Goal: Task Accomplishment & Management: Manage account settings

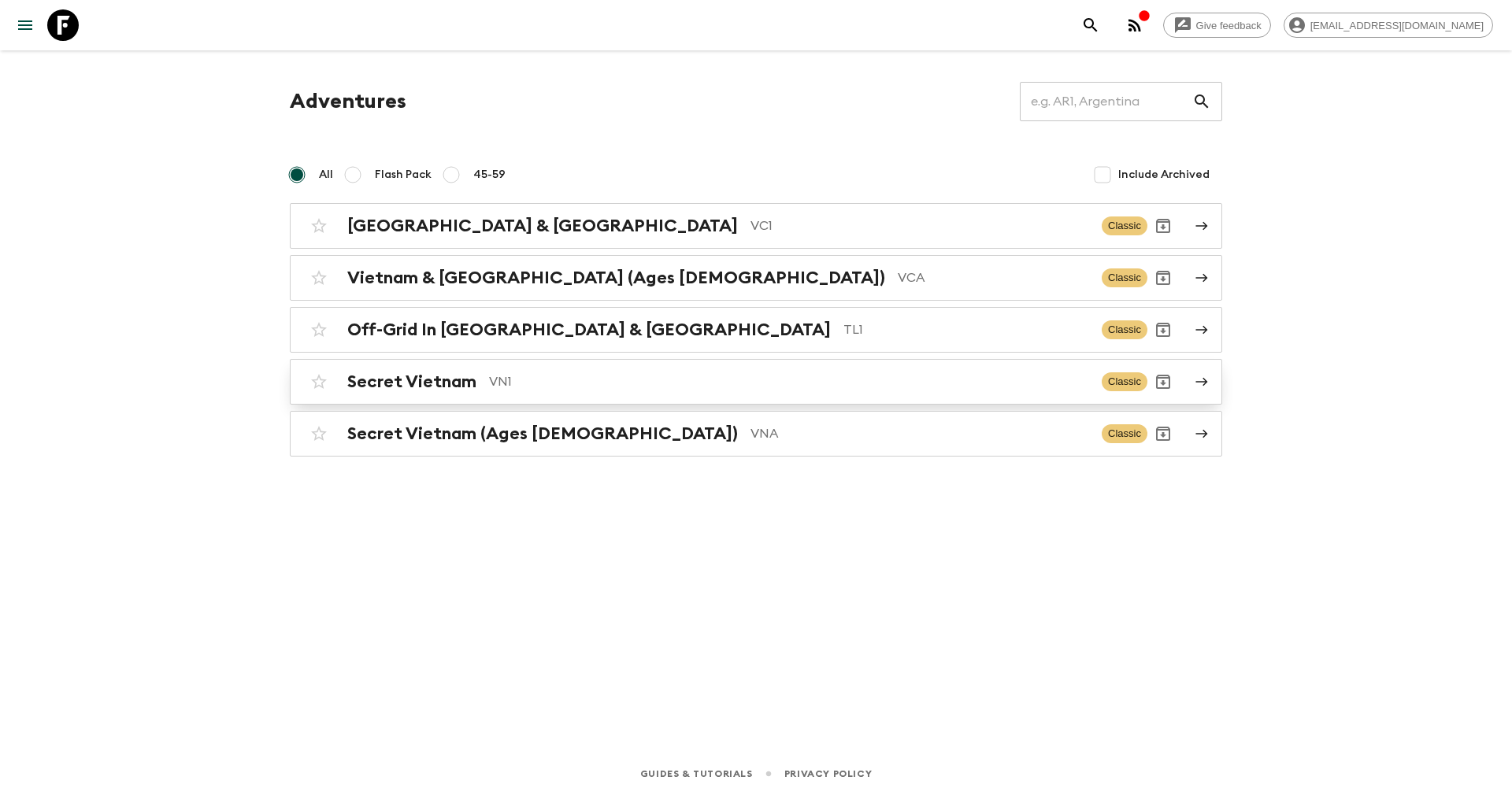
click at [385, 382] on h2 "Secret Vietnam" at bounding box center [411, 382] width 129 height 20
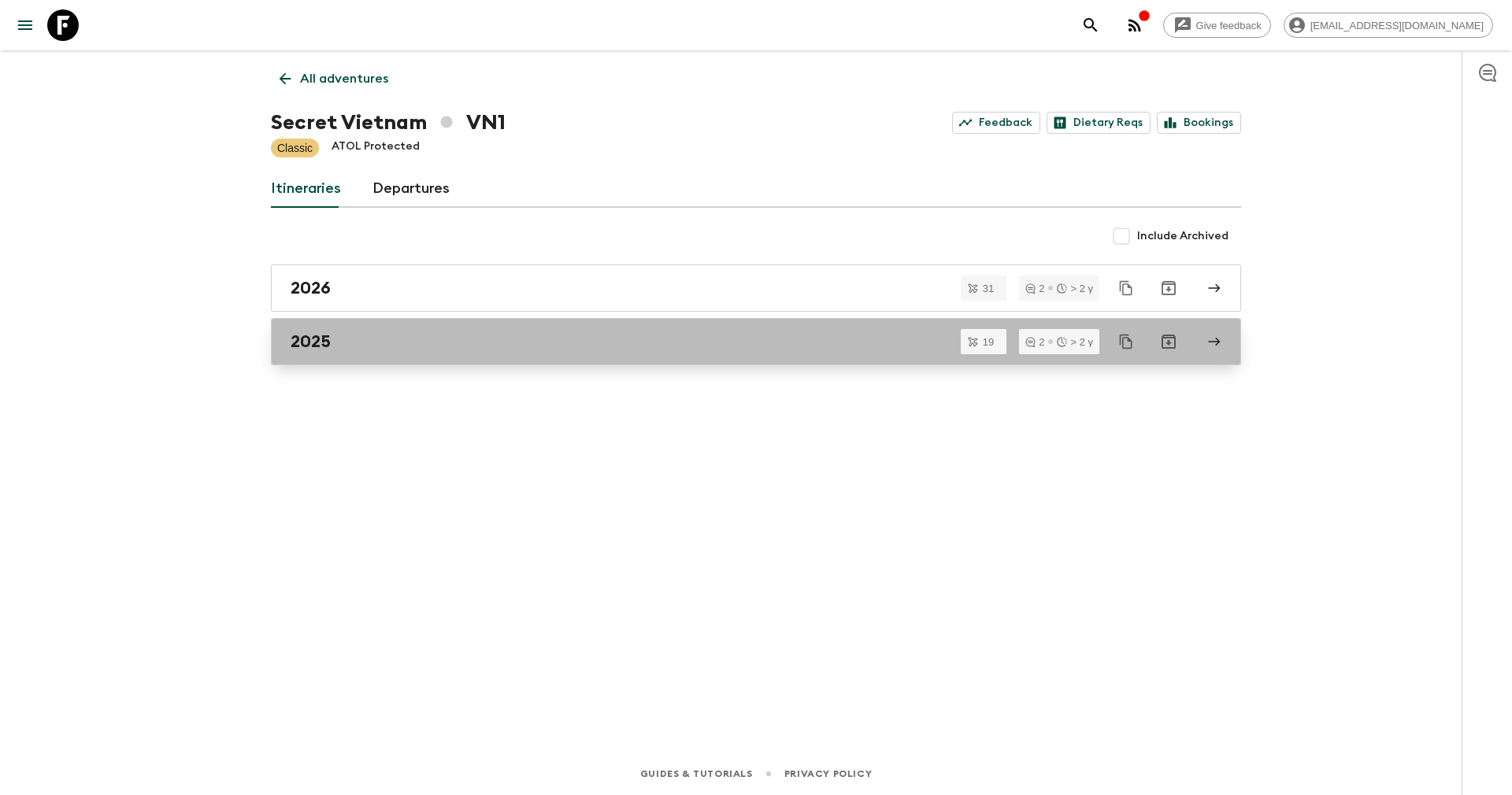
click at [363, 341] on div "2025" at bounding box center [741, 341] width 901 height 20
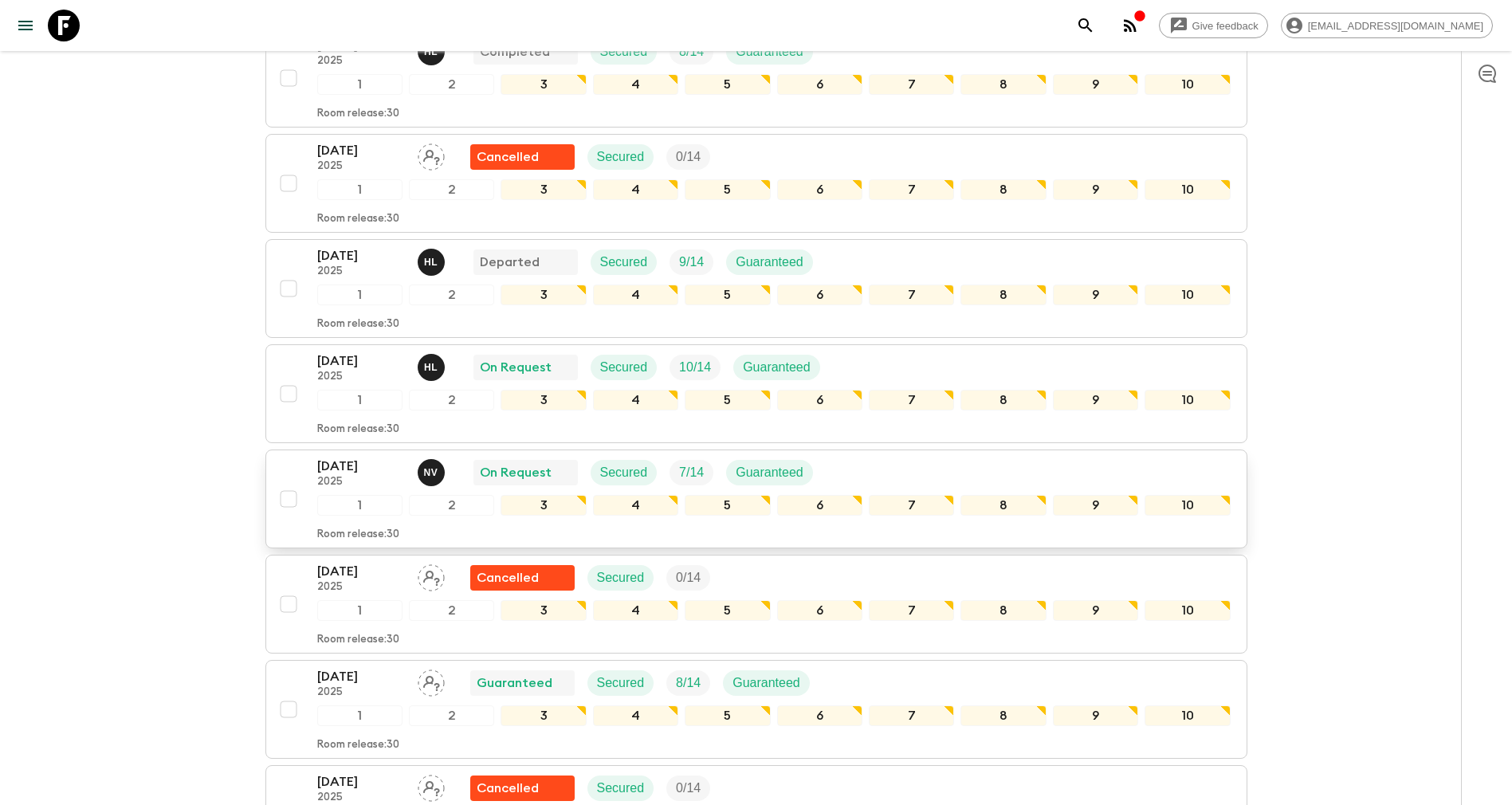
scroll to position [956, 0]
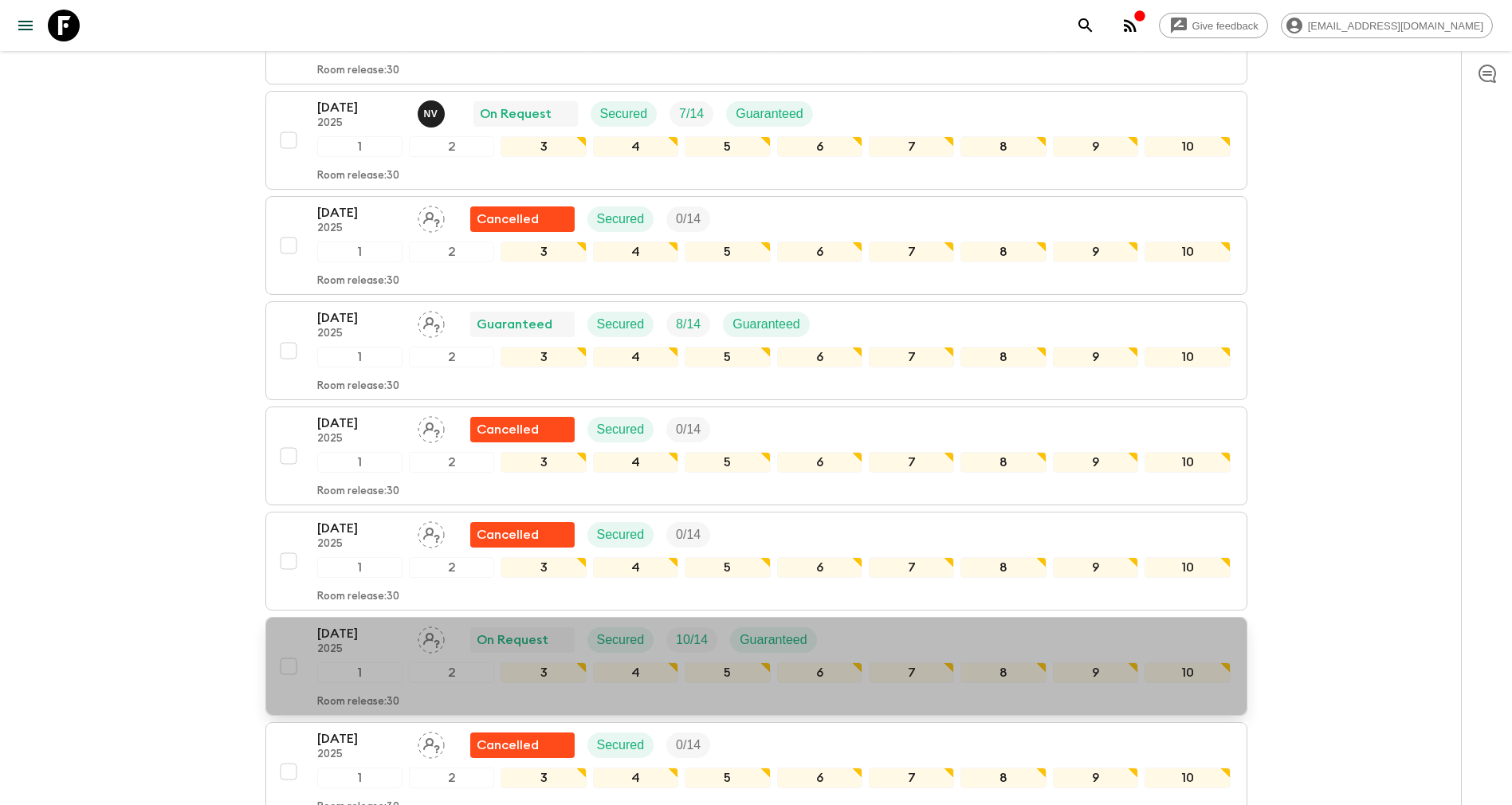
click at [345, 654] on p "2025" at bounding box center [361, 650] width 87 height 13
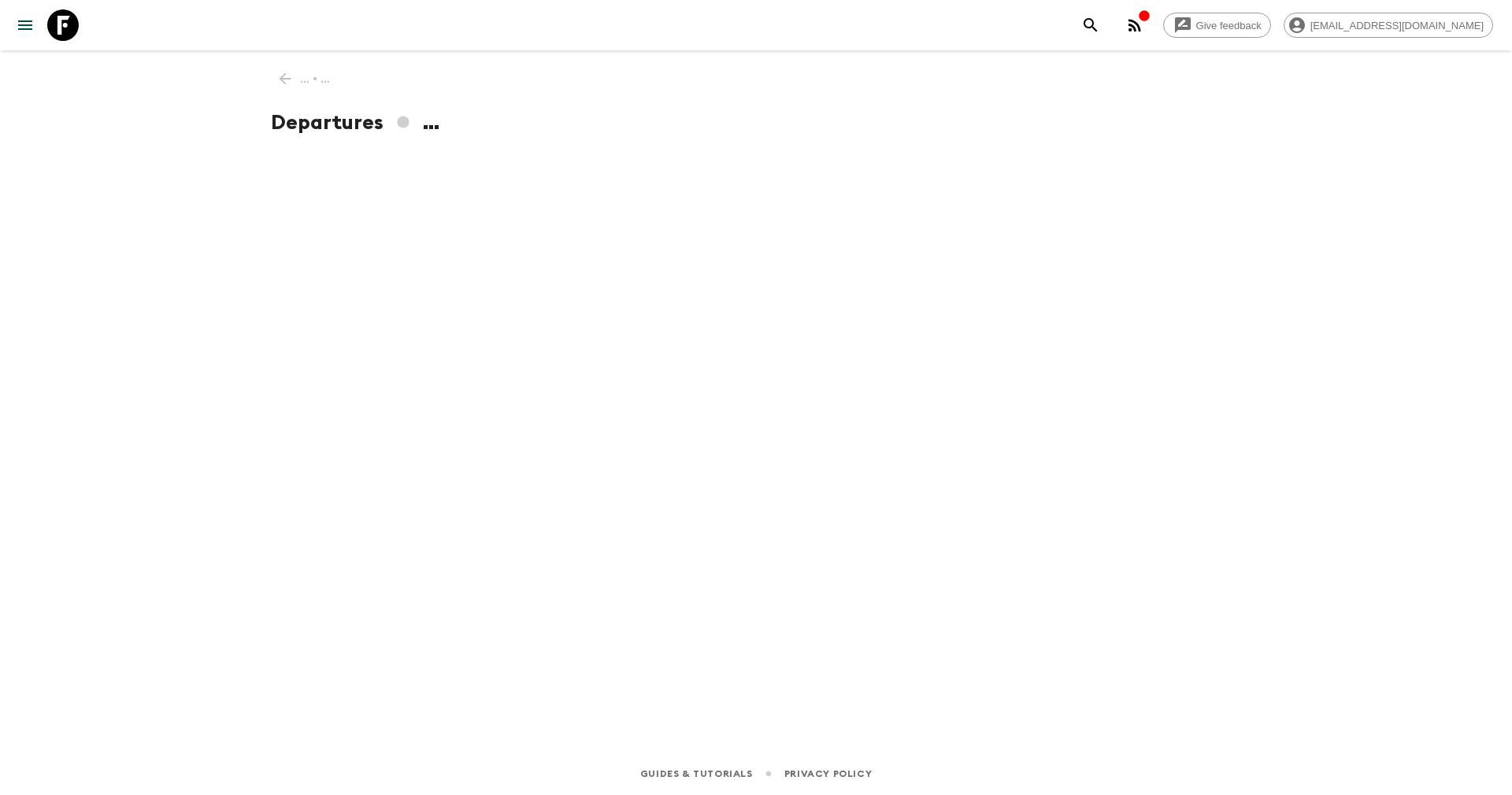
click at [341, 646] on div "... • ... Departures ..." at bounding box center [756, 378] width 1008 height 658
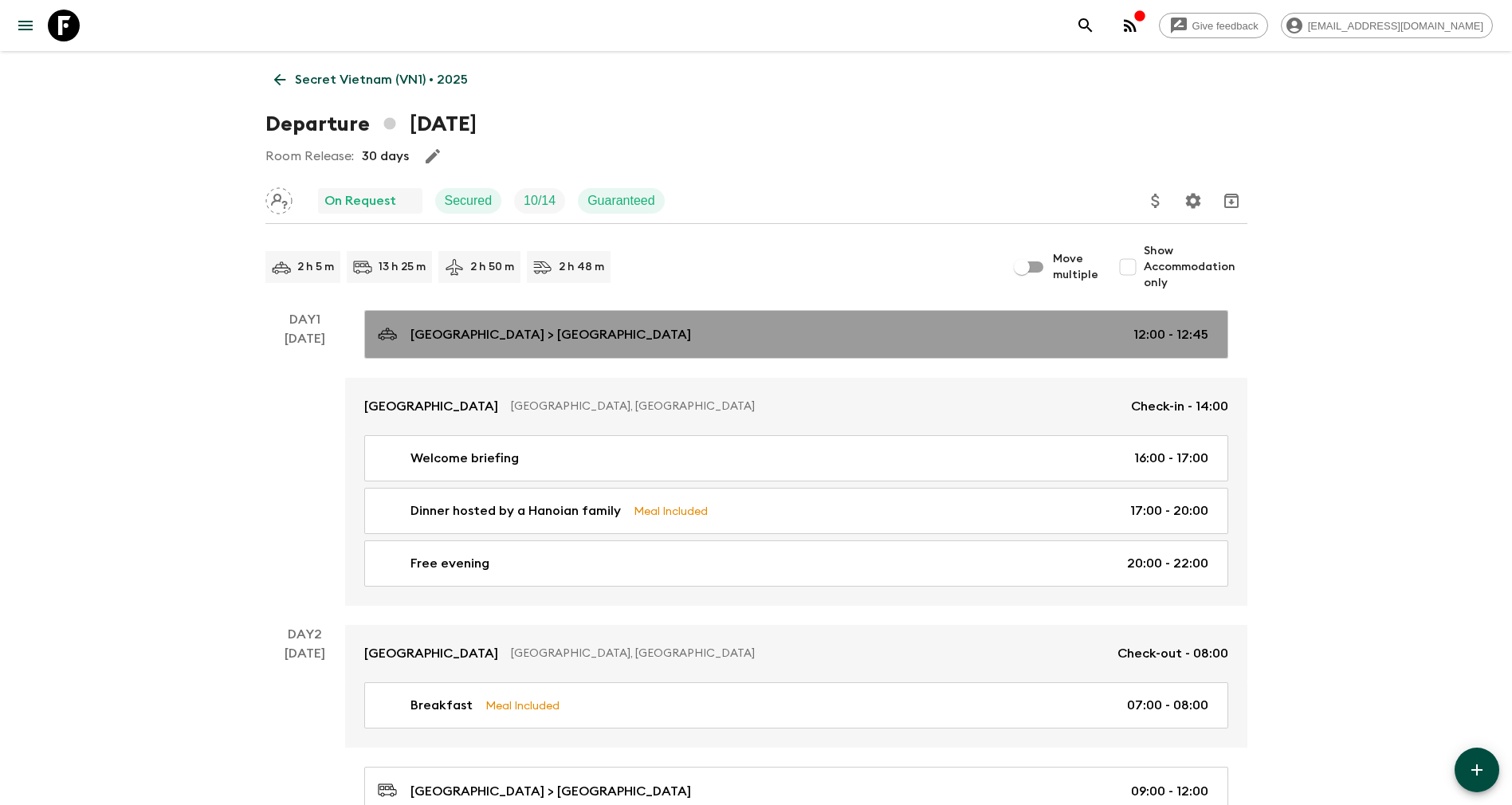
click at [560, 327] on div "[GEOGRAPHIC_DATA] > [GEOGRAPHIC_DATA] 12:00 - 12:45" at bounding box center [793, 334] width 830 height 22
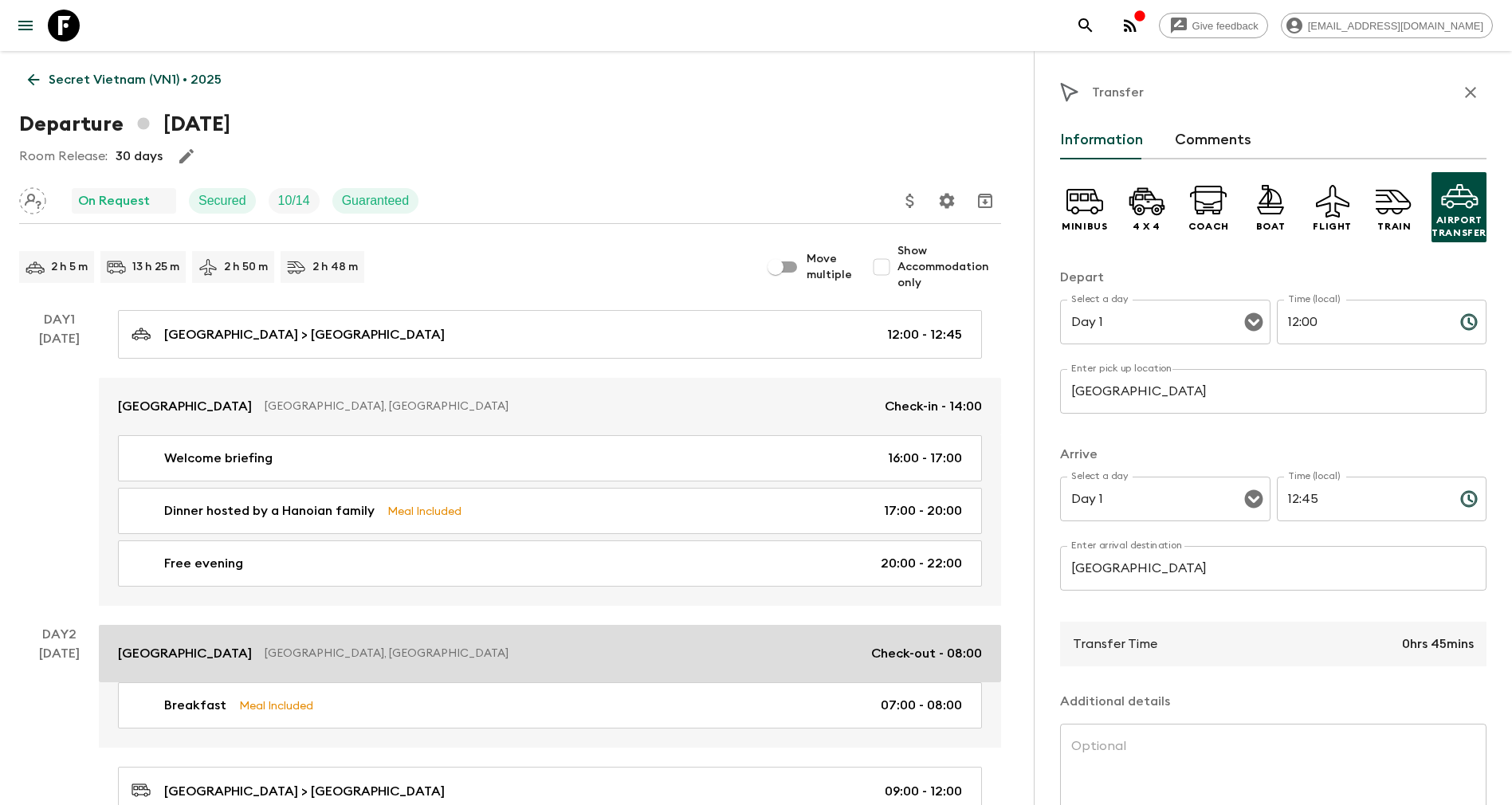
click at [226, 637] on link "[GEOGRAPHIC_DATA], [GEOGRAPHIC_DATA] Check-out - 08:00" at bounding box center [549, 653] width 903 height 57
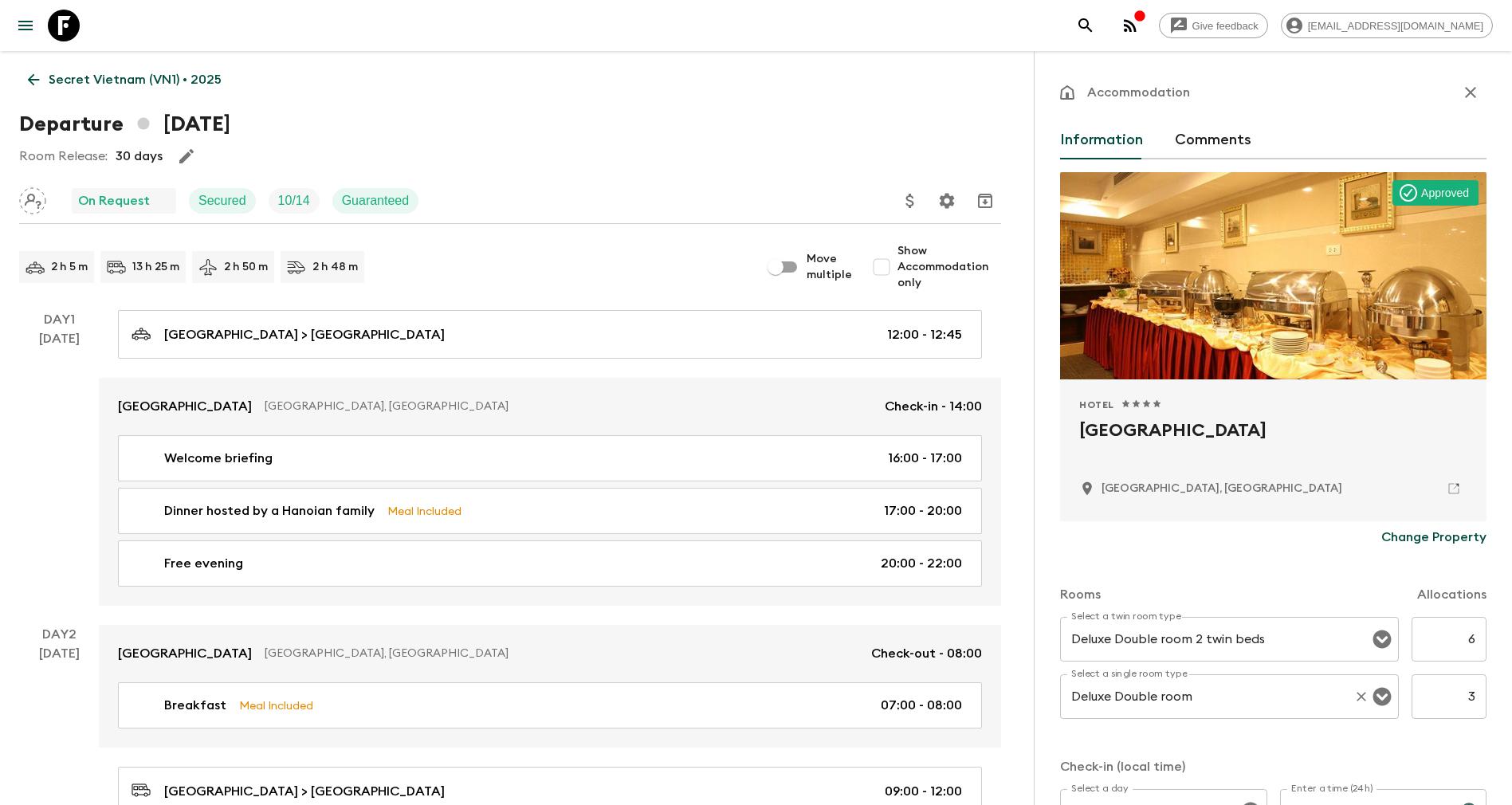
scroll to position [240, 0]
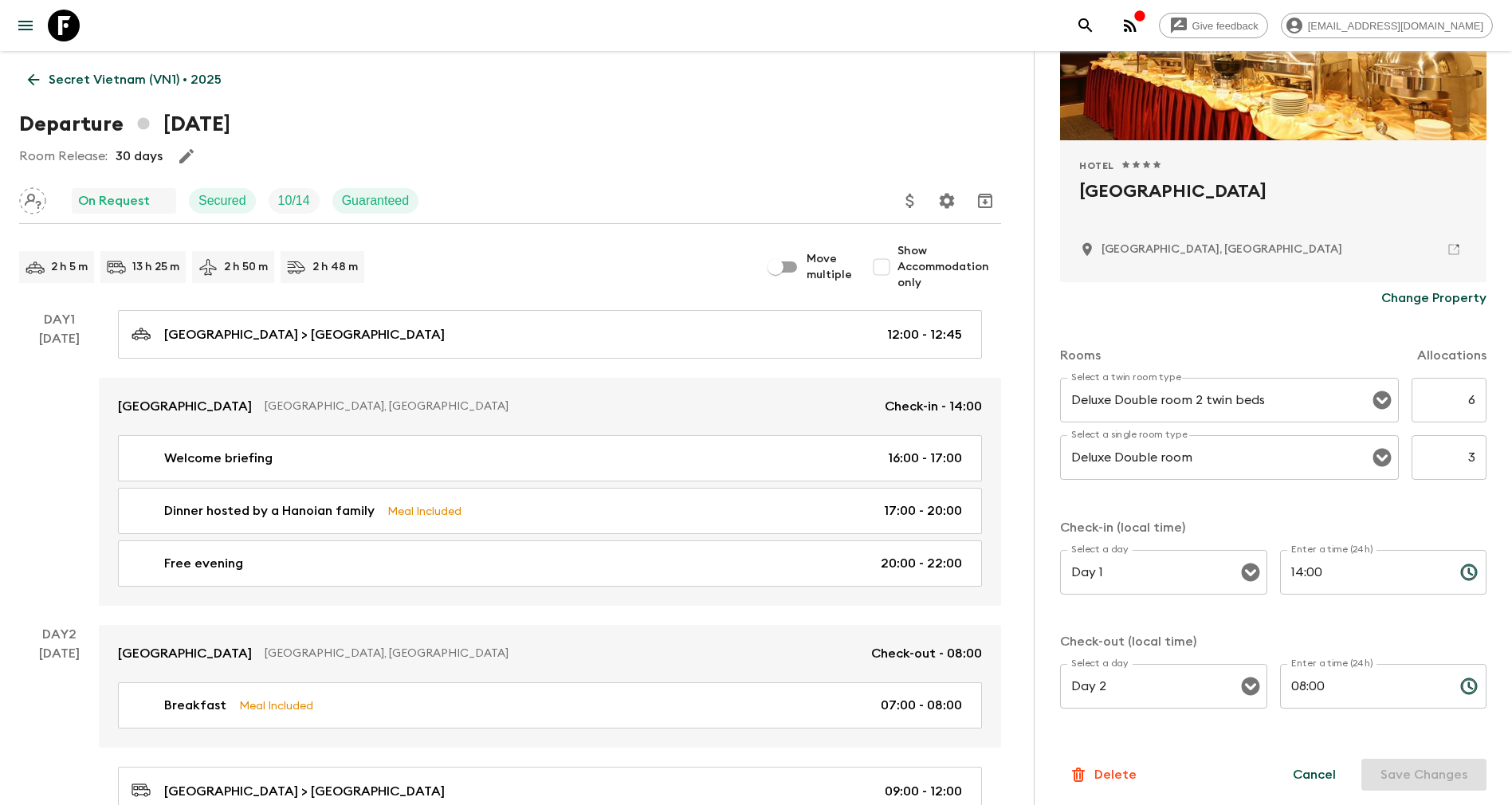
click at [1433, 403] on input "6" at bounding box center [1449, 400] width 75 height 45
click at [1440, 459] on input "3" at bounding box center [1449, 457] width 75 height 45
type input "4"
click at [1440, 397] on input "6" at bounding box center [1449, 400] width 75 height 45
type input "2"
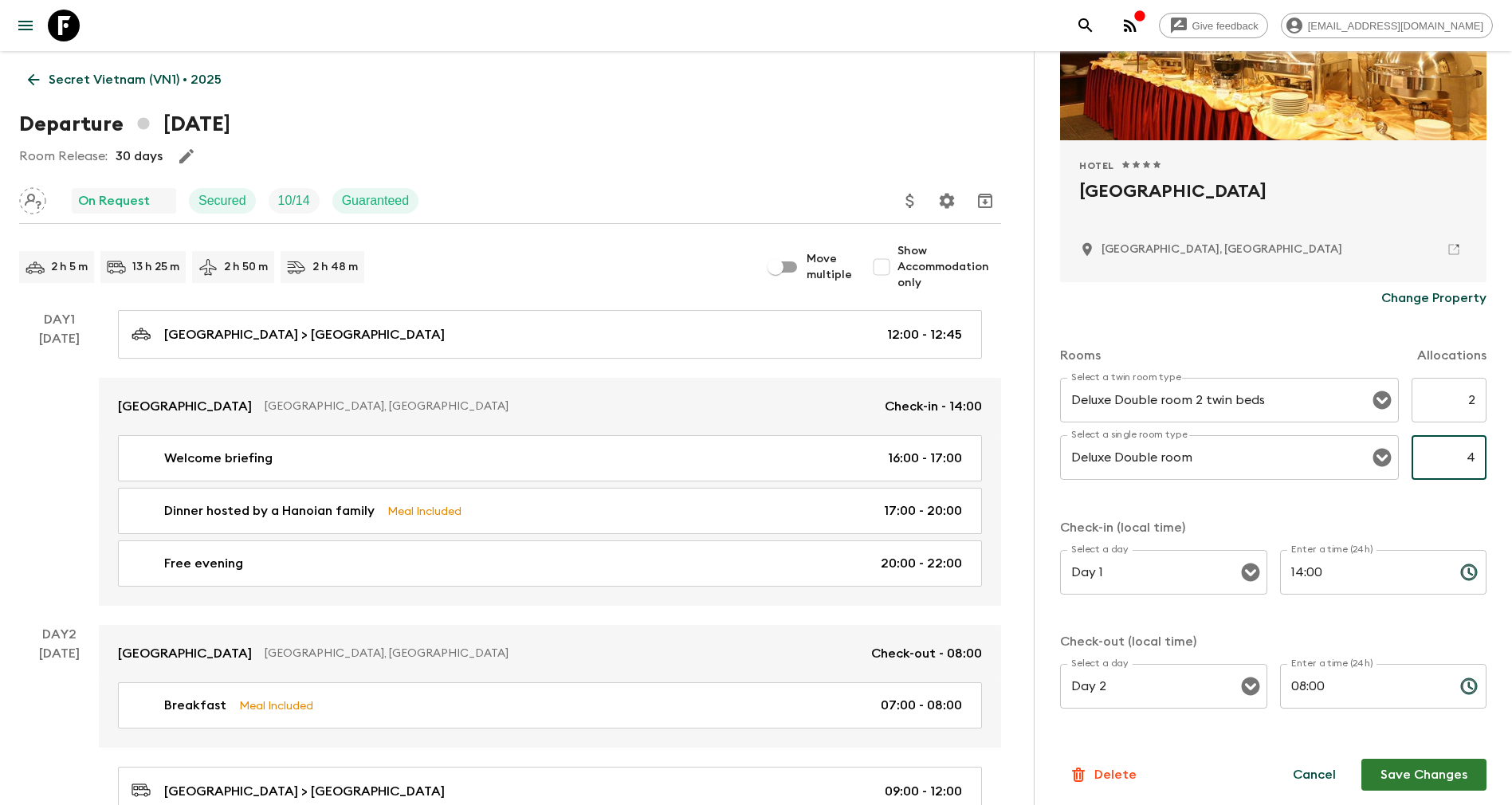
click at [1444, 455] on input "4" at bounding box center [1449, 457] width 75 height 45
type input "8"
click at [1398, 782] on button "Save Changes" at bounding box center [1423, 775] width 125 height 32
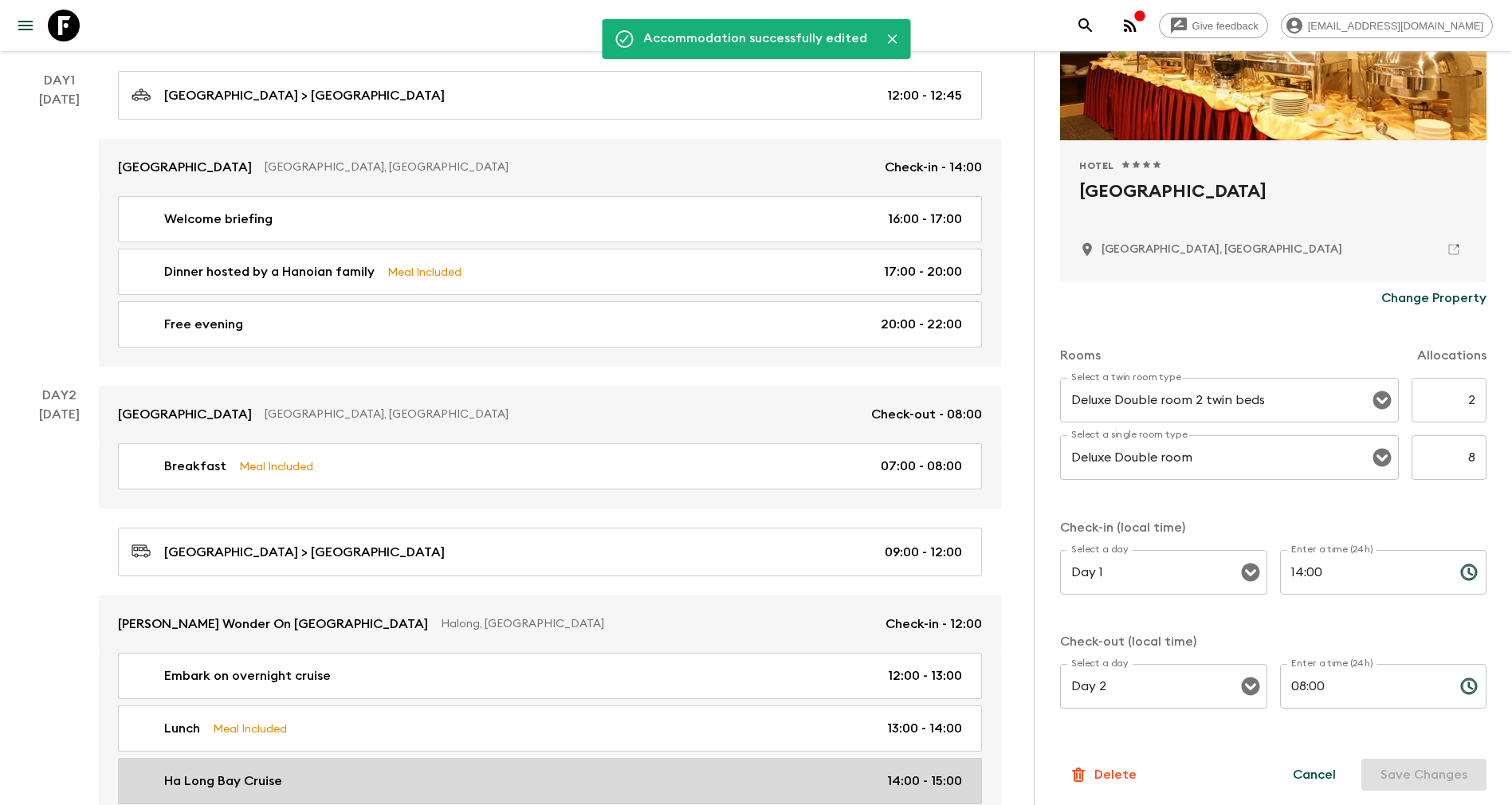
scroll to position [597, 0]
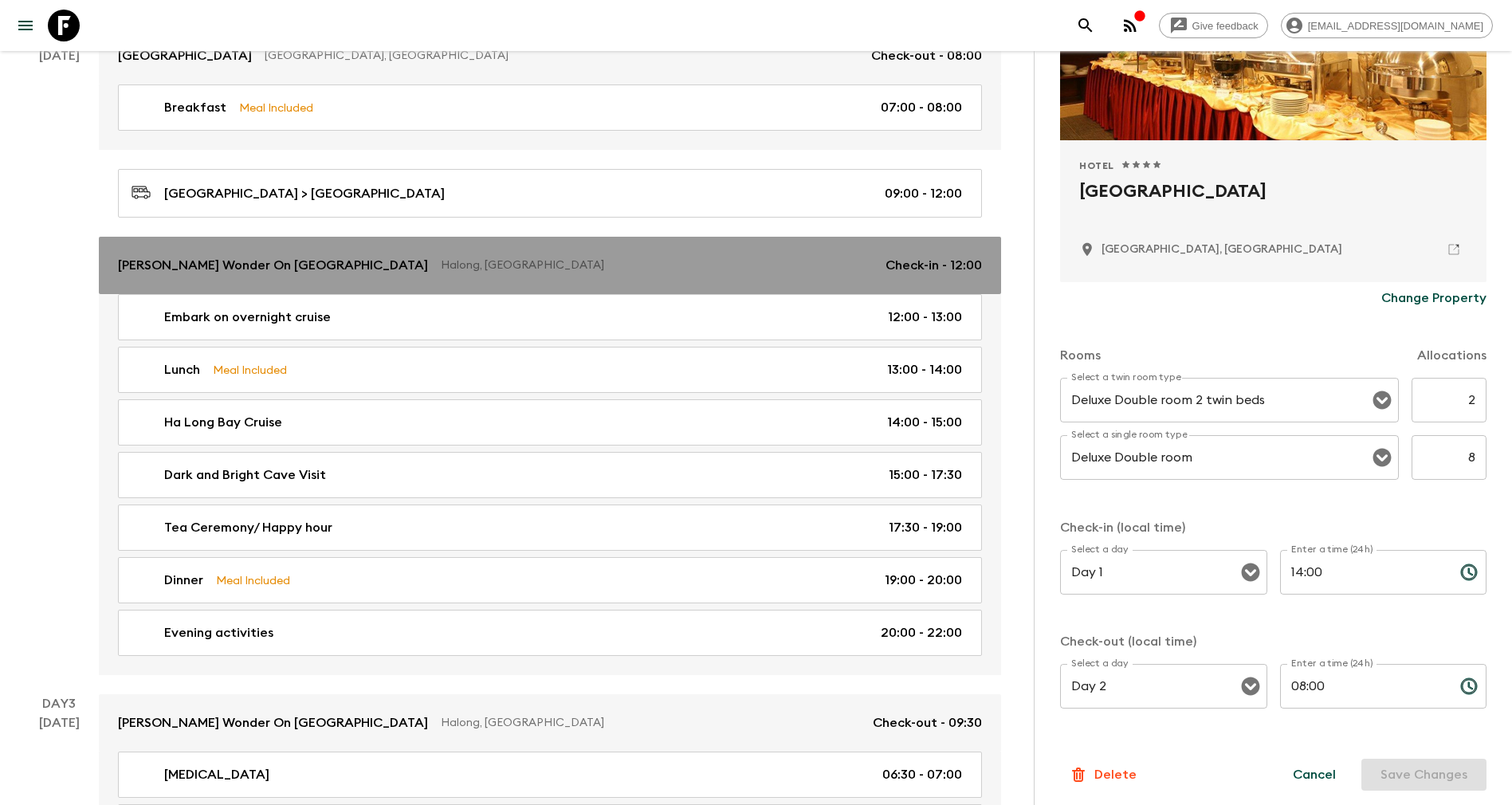
click at [164, 271] on p "[PERSON_NAME] Wonder On [GEOGRAPHIC_DATA]" at bounding box center [273, 265] width 310 height 19
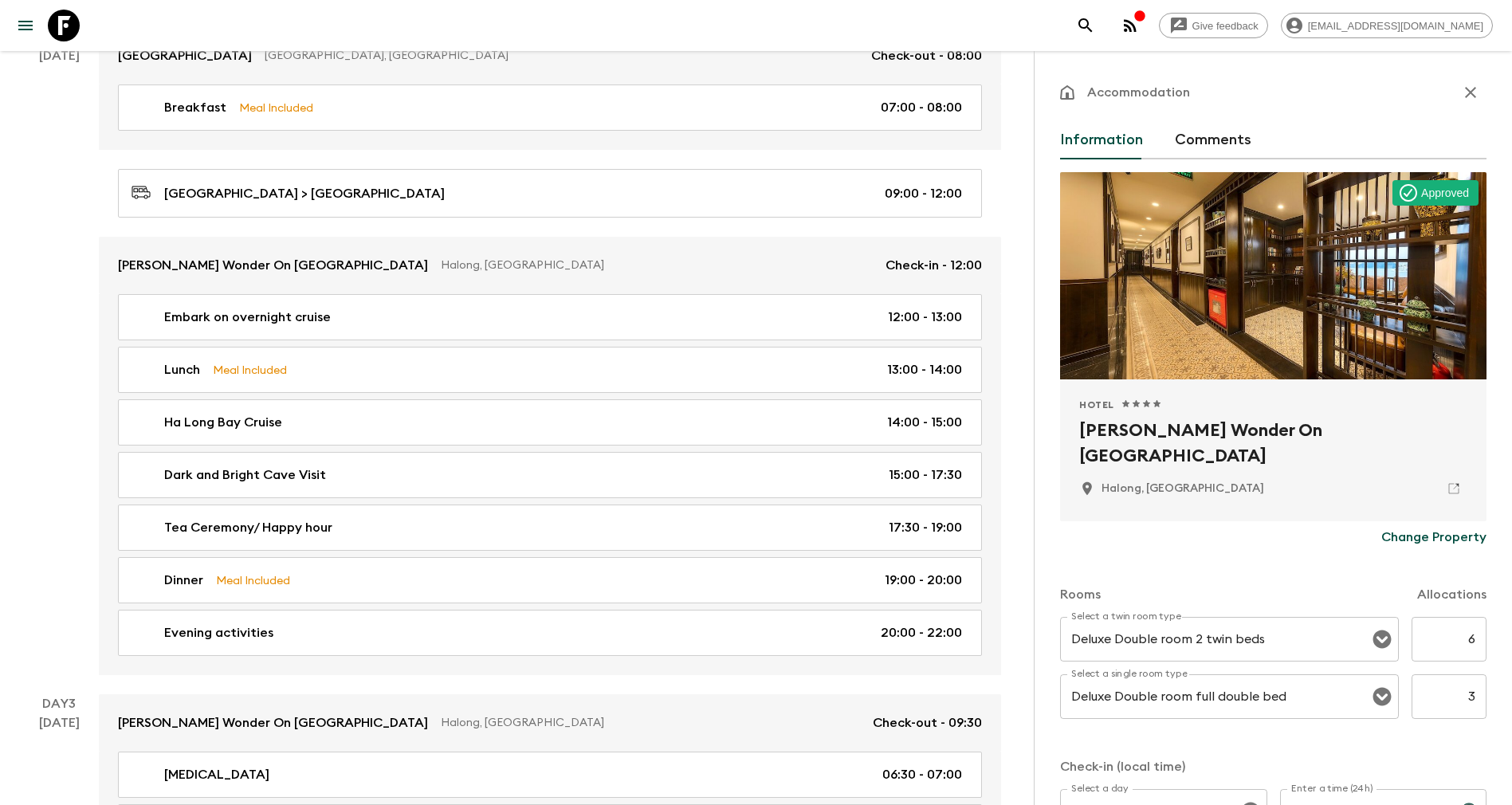
scroll to position [240, 0]
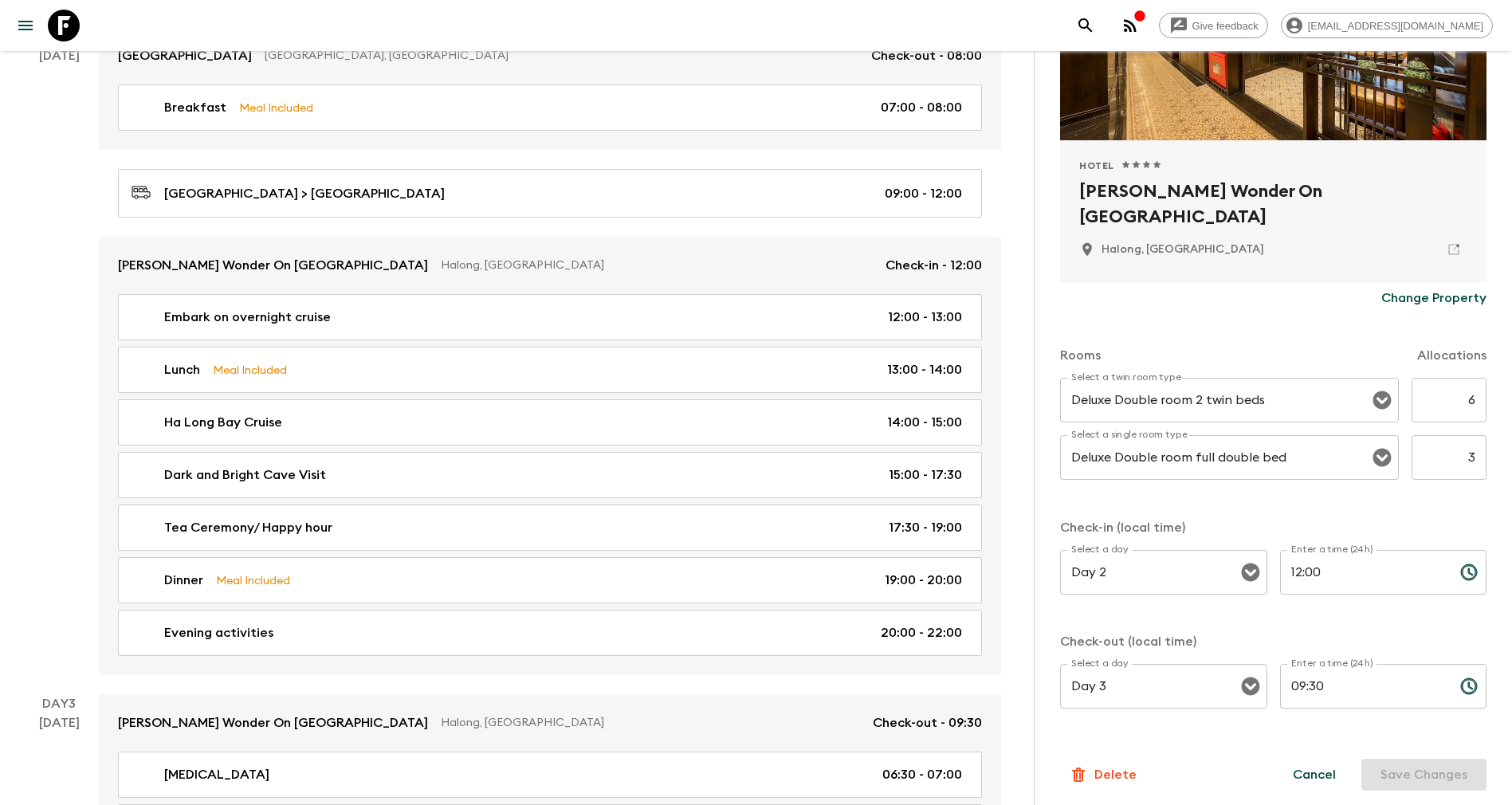
click at [1428, 397] on input "6" at bounding box center [1449, 400] width 75 height 45
type input "2"
click at [1435, 454] on input "3" at bounding box center [1449, 457] width 75 height 45
type input "8"
click at [1394, 775] on button "Save Changes" at bounding box center [1423, 775] width 125 height 32
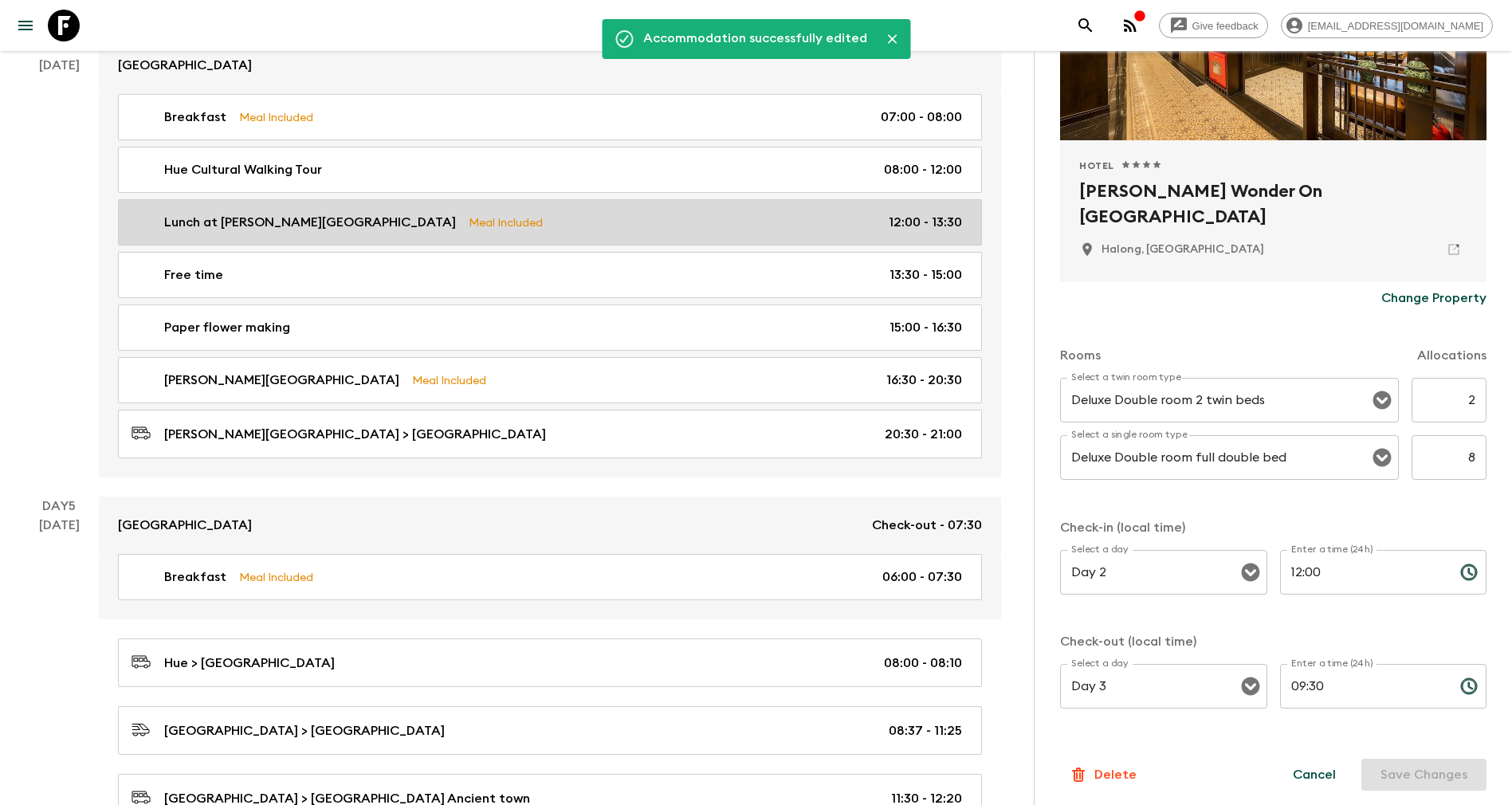
scroll to position [1793, 0]
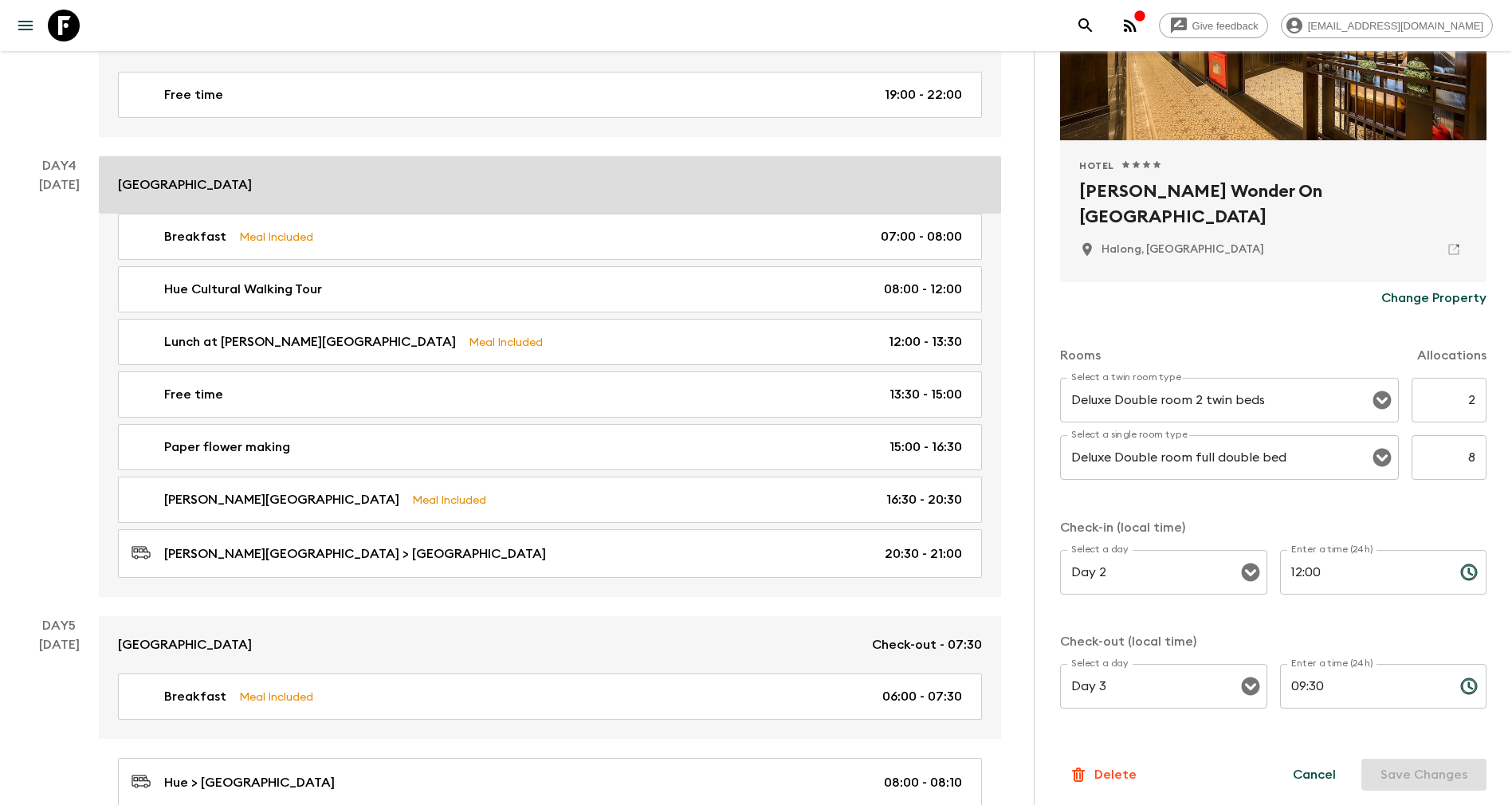
click at [216, 189] on p "[GEOGRAPHIC_DATA]" at bounding box center [185, 185] width 134 height 19
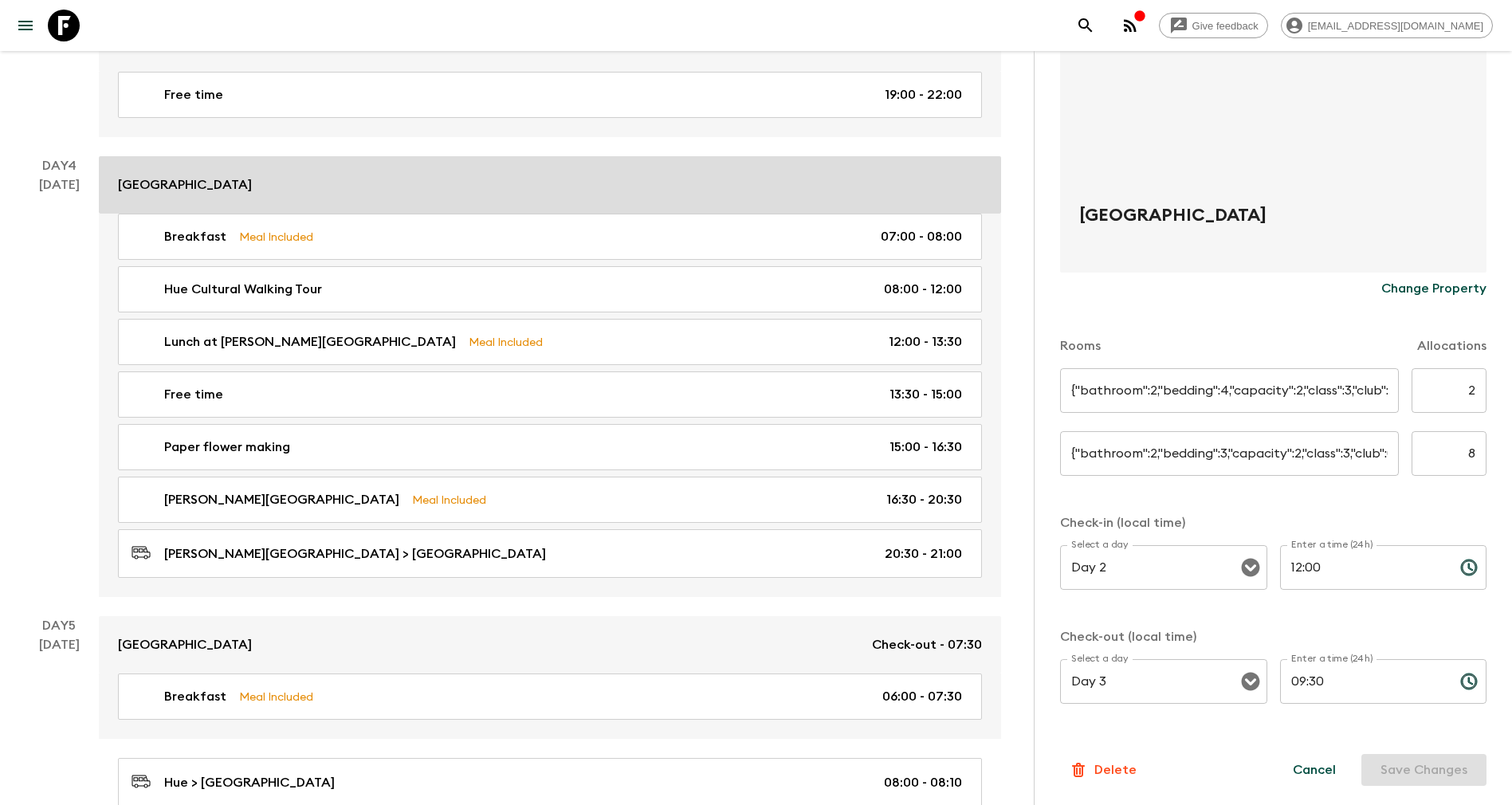
type input "ROH Room"
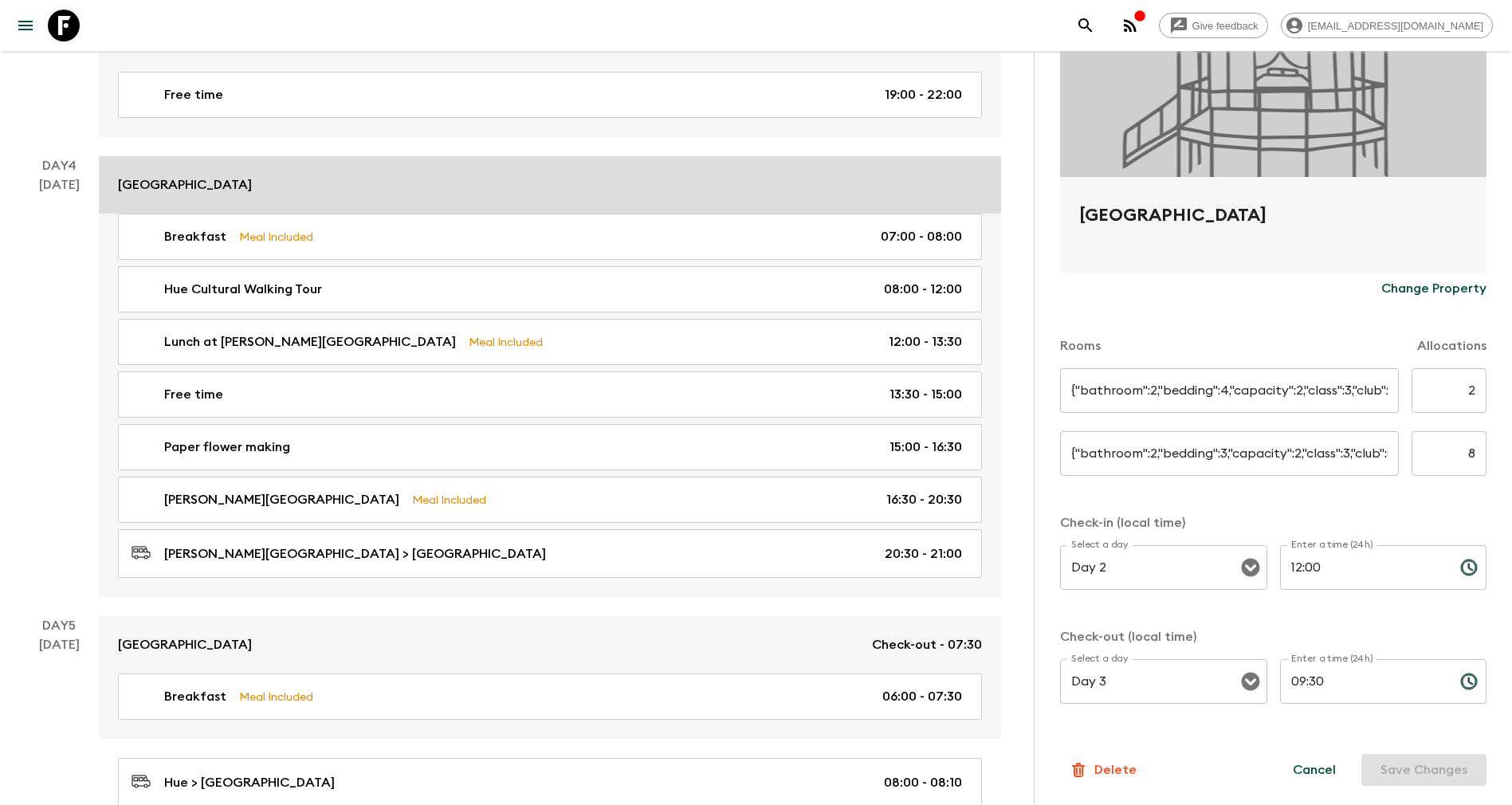
type input "6"
type input "ROH Room"
type input "3"
type input "Day 3"
type input "18:35"
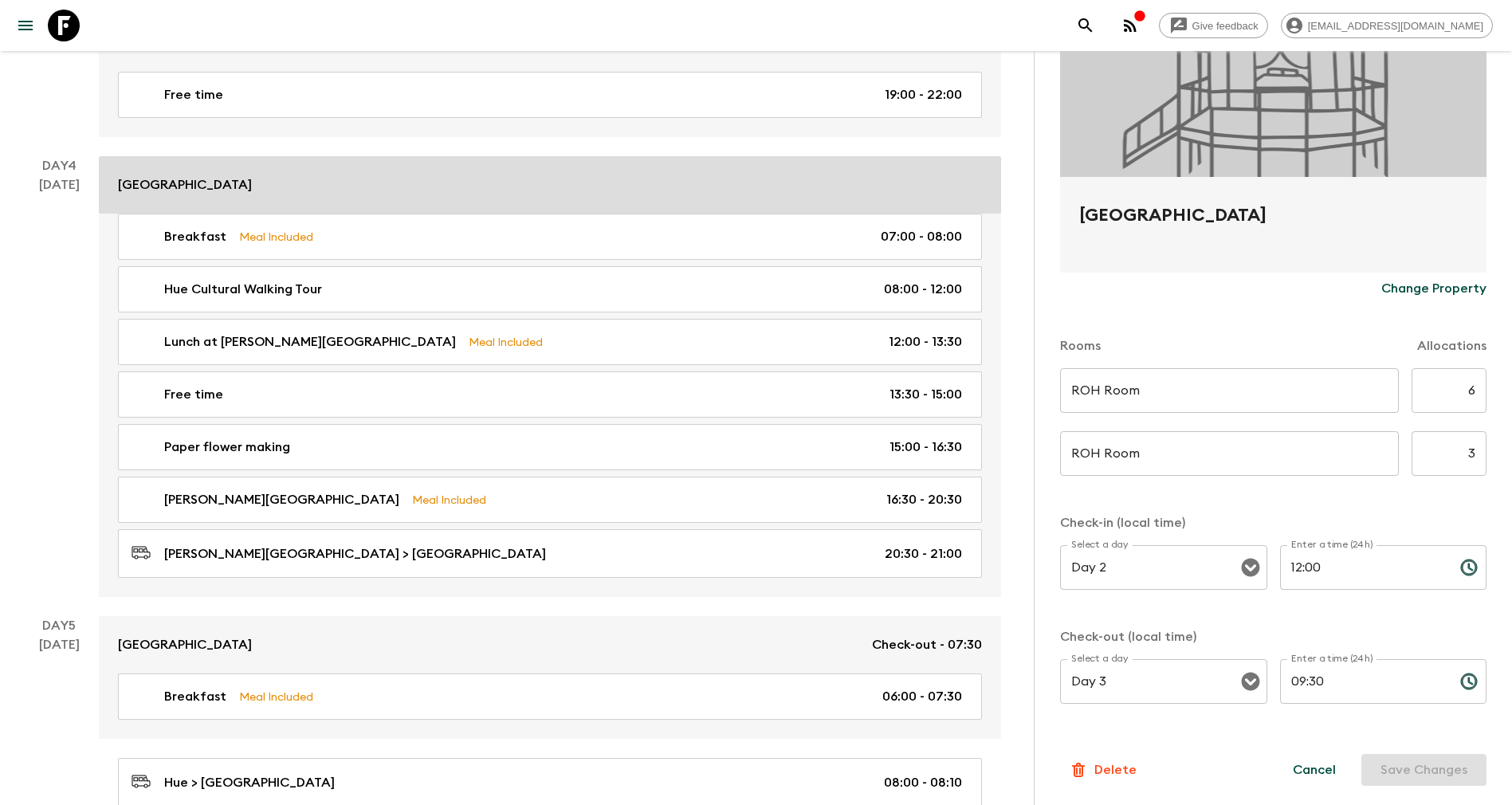
type input "Day 5"
type input "07:30"
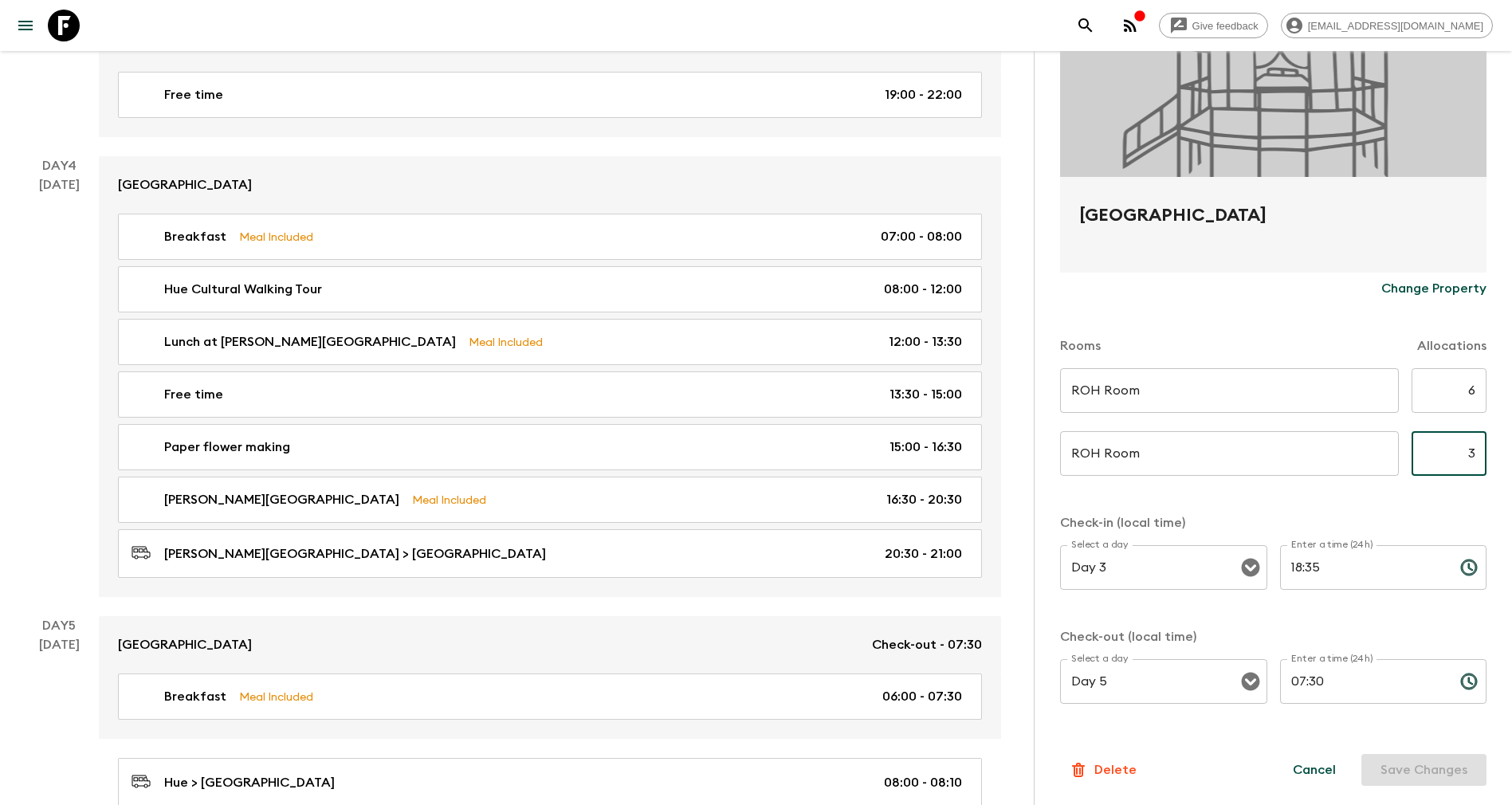
click at [1435, 452] on input "3" at bounding box center [1449, 454] width 75 height 45
type input "8"
click at [1439, 388] on input "6" at bounding box center [1449, 391] width 75 height 45
type input "2"
click at [1409, 764] on button "Save Changes" at bounding box center [1423, 770] width 125 height 32
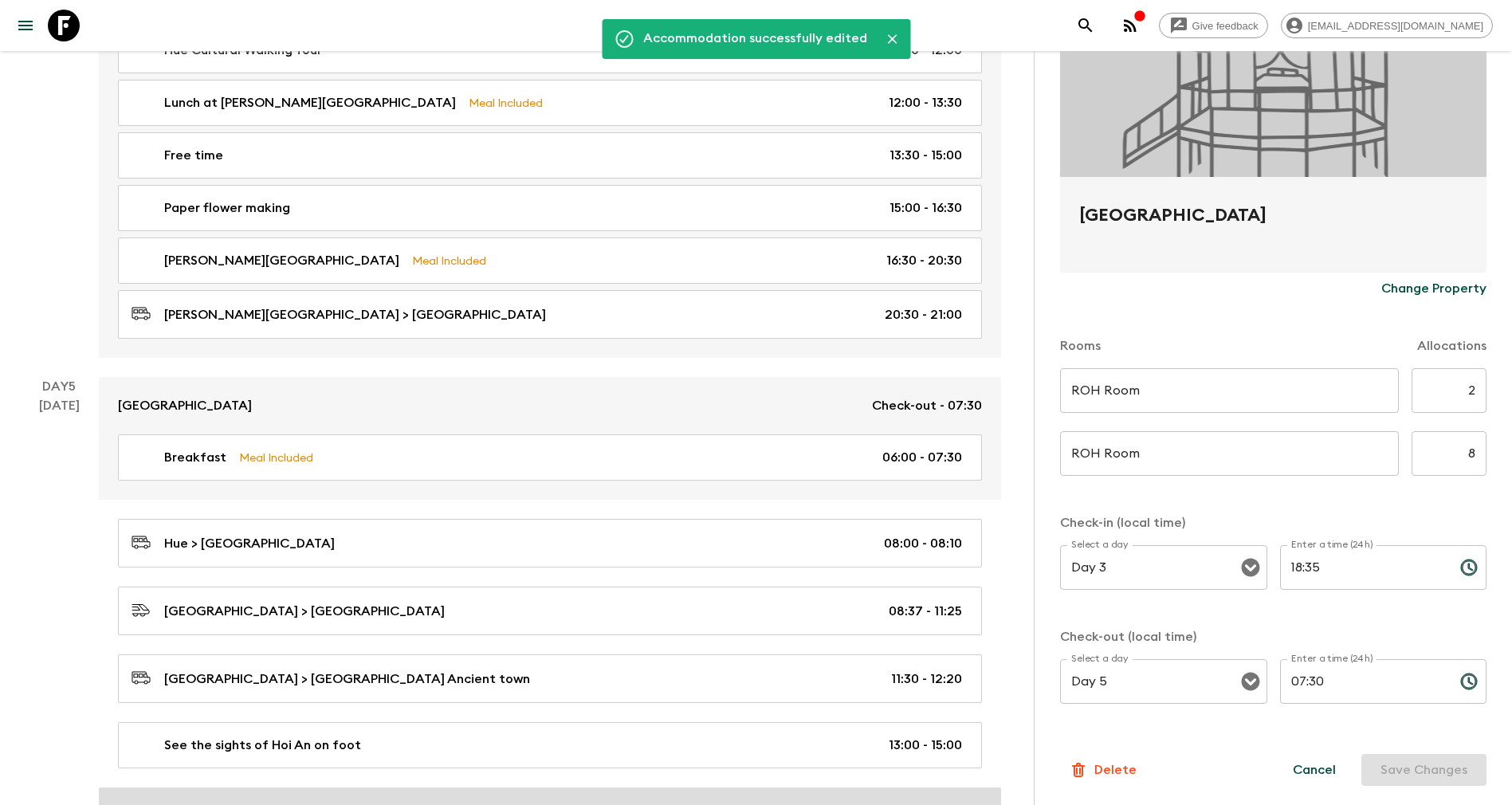
scroll to position [2392, 0]
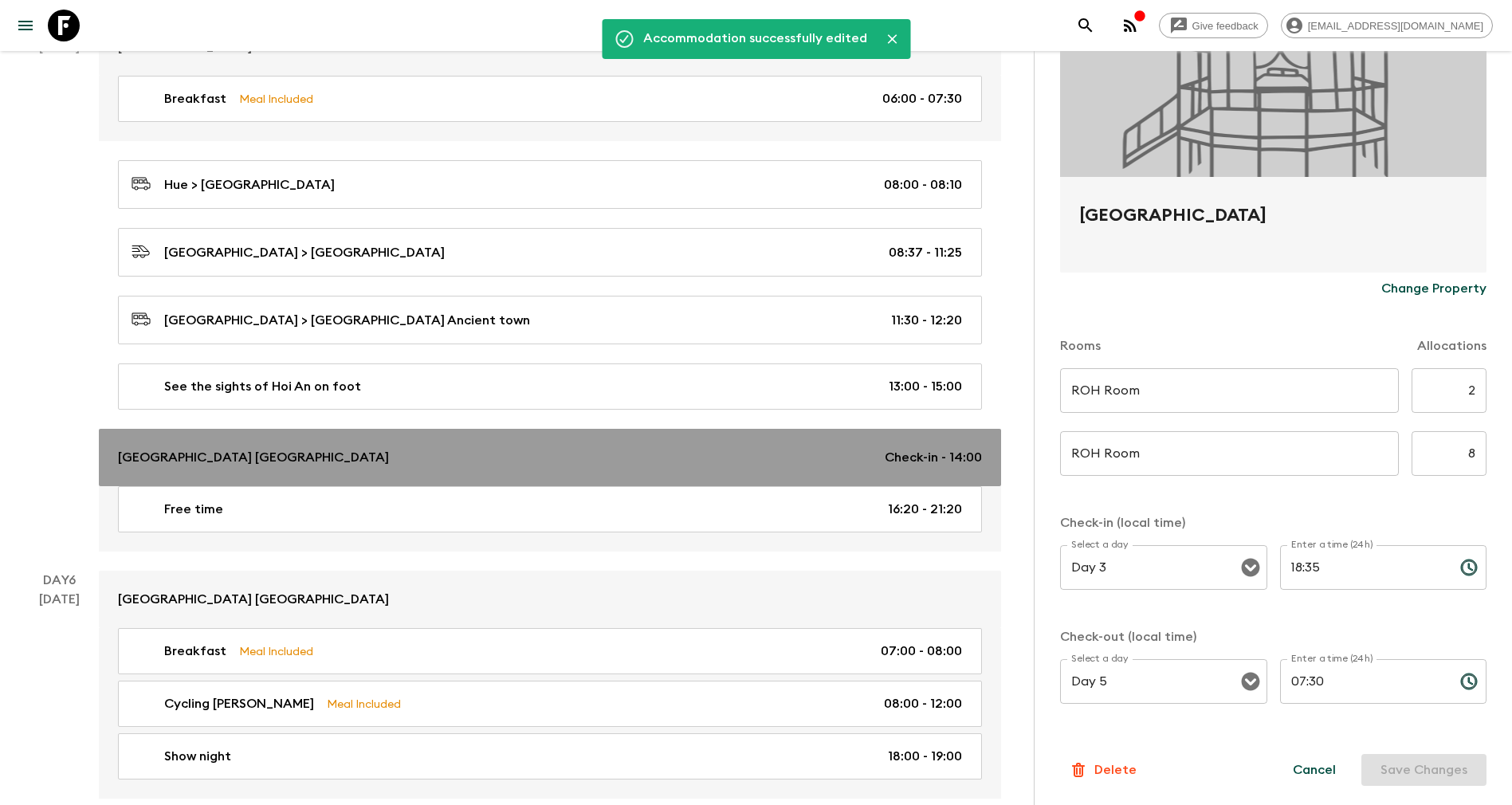
click at [249, 460] on p "[GEOGRAPHIC_DATA] [GEOGRAPHIC_DATA]" at bounding box center [254, 457] width 271 height 19
type input "Deluxe Twin"
type input "6"
type input "Deluxe Singe"
type input "3"
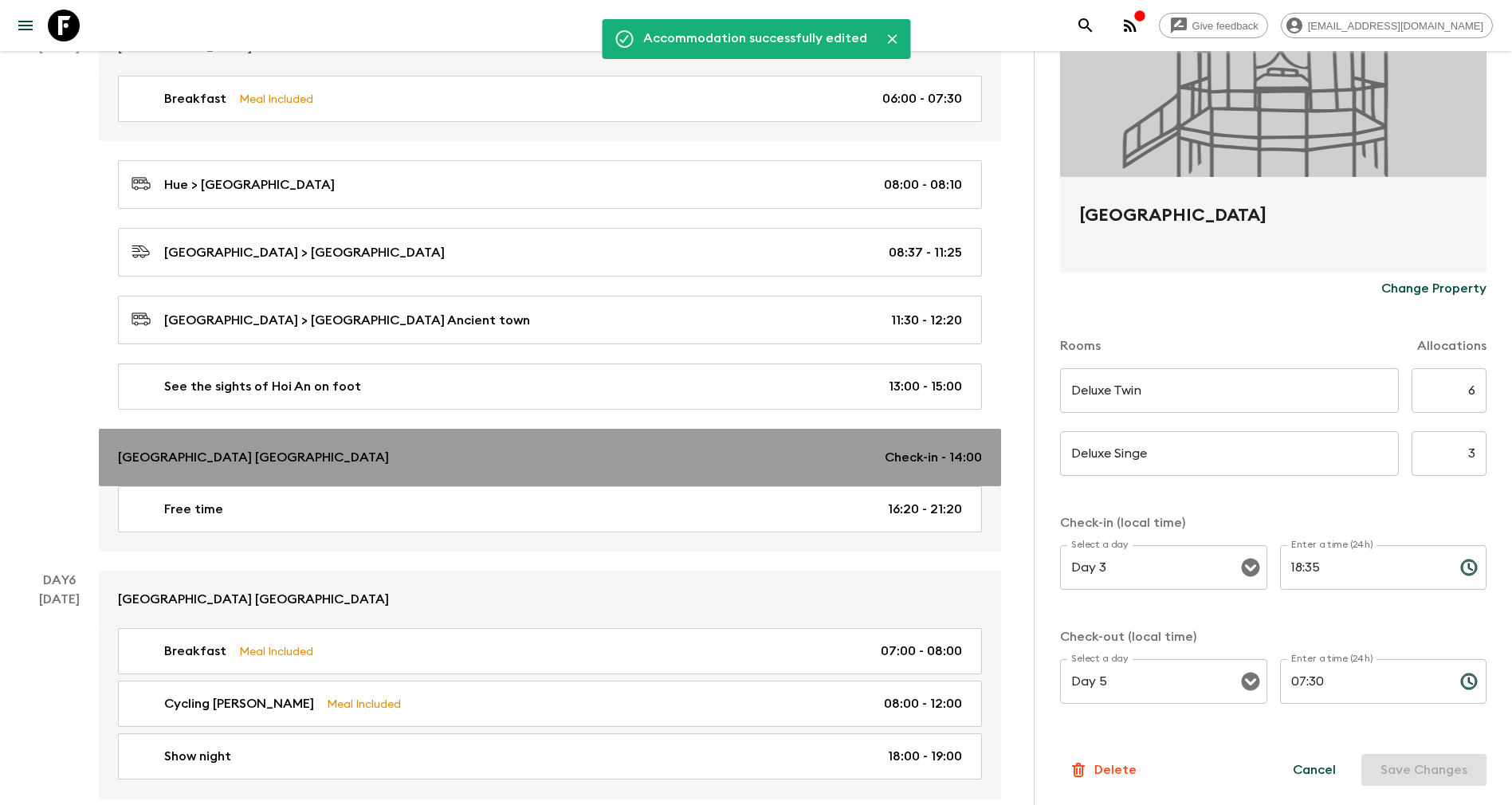
type input "Day 5"
type input "14:00"
type input "Day 8"
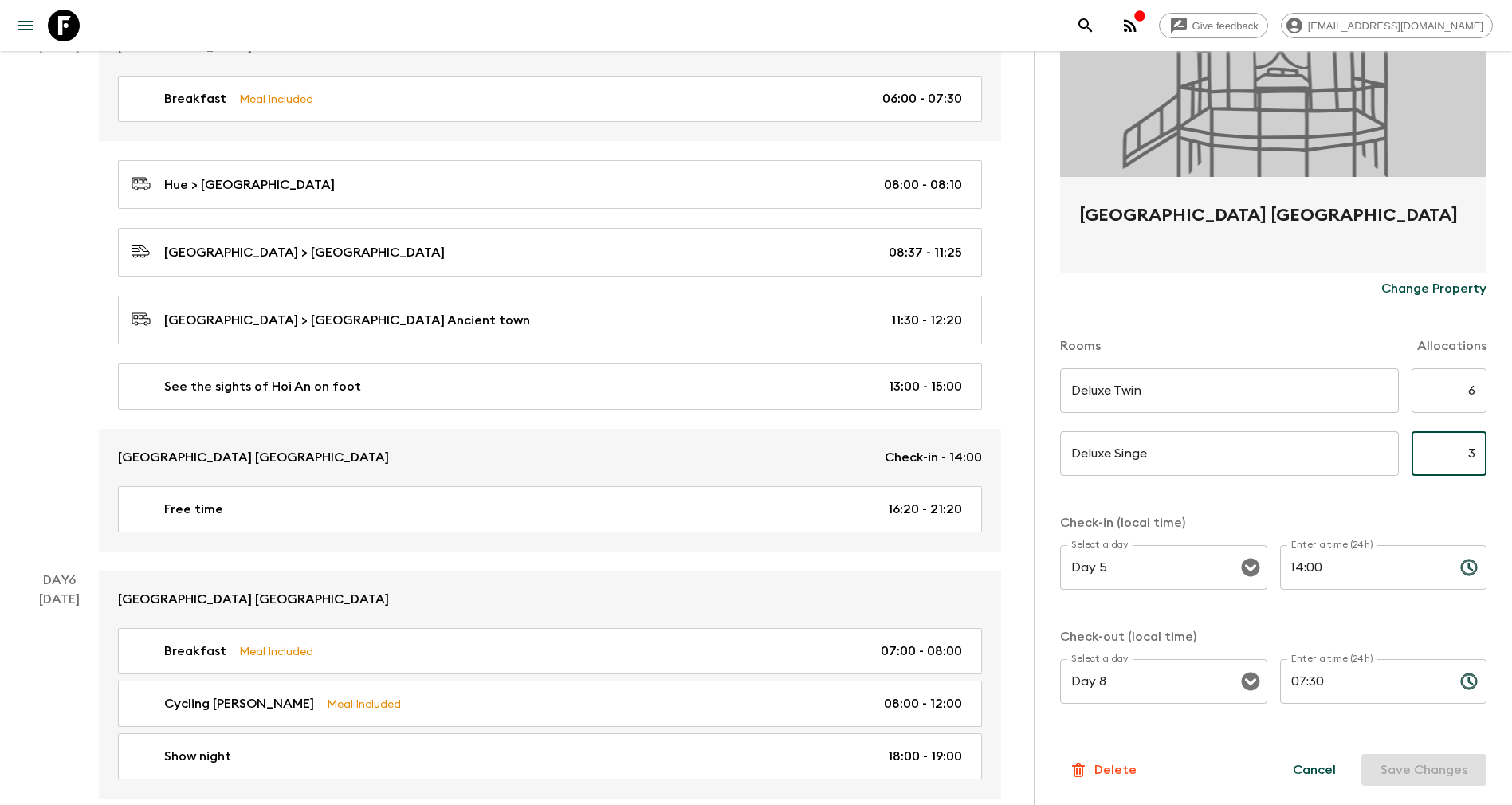
click at [1443, 445] on input "3" at bounding box center [1449, 454] width 75 height 45
type input "8"
click at [1444, 388] on input "6" at bounding box center [1449, 391] width 75 height 45
type input "2"
click at [1382, 773] on button "Save Changes" at bounding box center [1423, 770] width 125 height 32
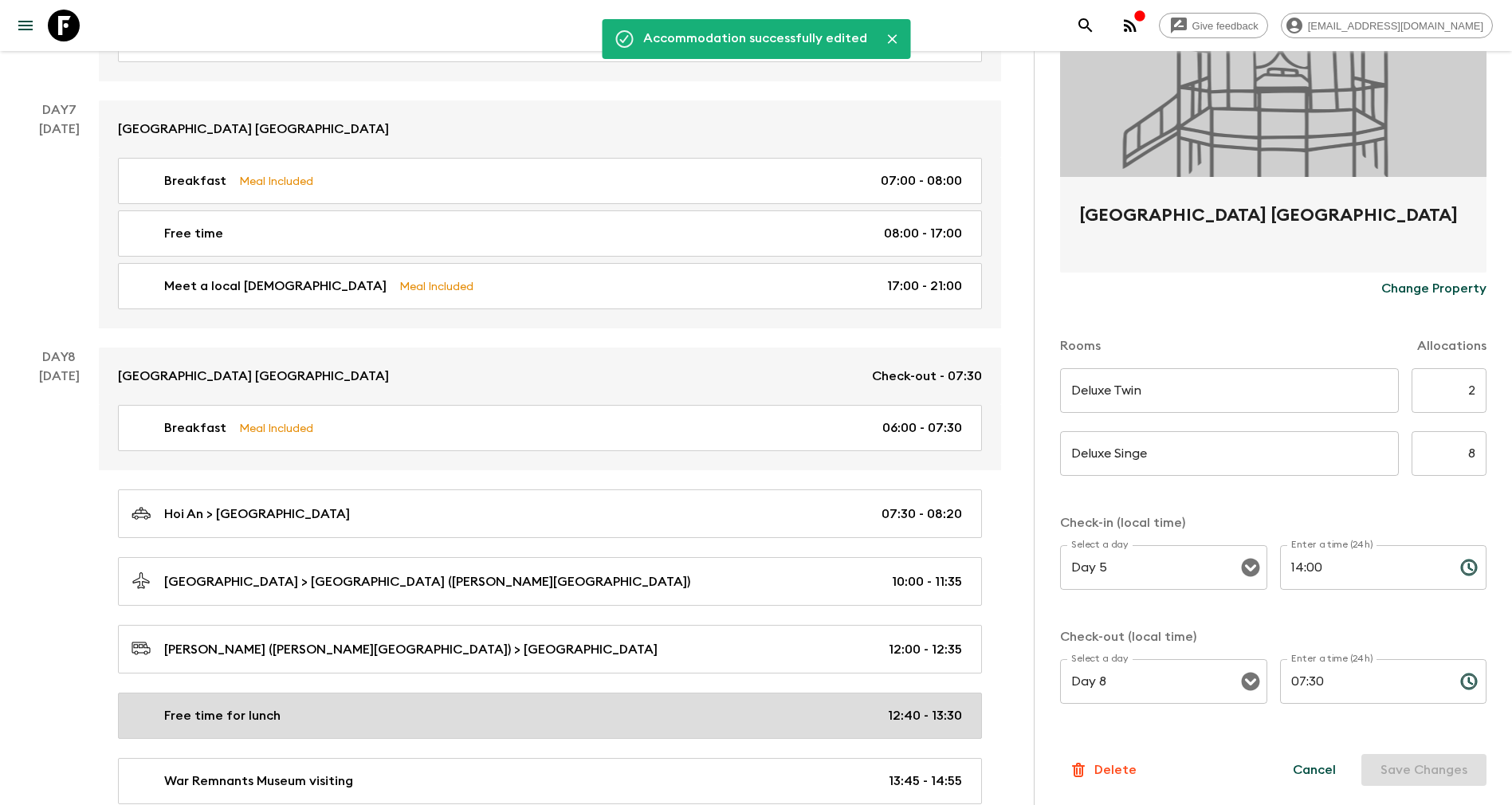
scroll to position [3348, 0]
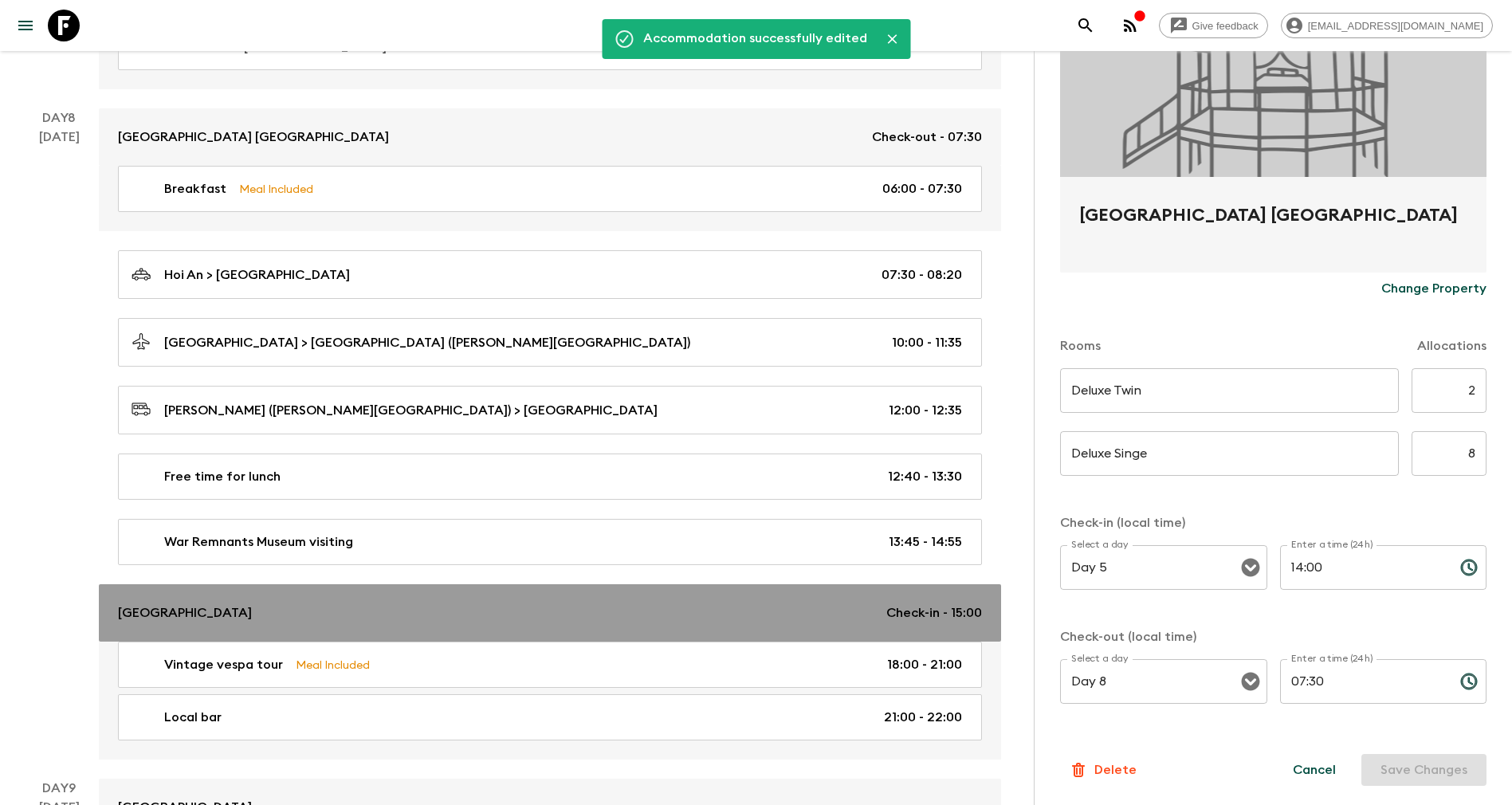
click at [229, 611] on p "[GEOGRAPHIC_DATA]" at bounding box center [185, 612] width 134 height 19
type input "ROH Deluxe & Premier"
type input "6"
type input "ROH Deluxe & Premier"
type input "3"
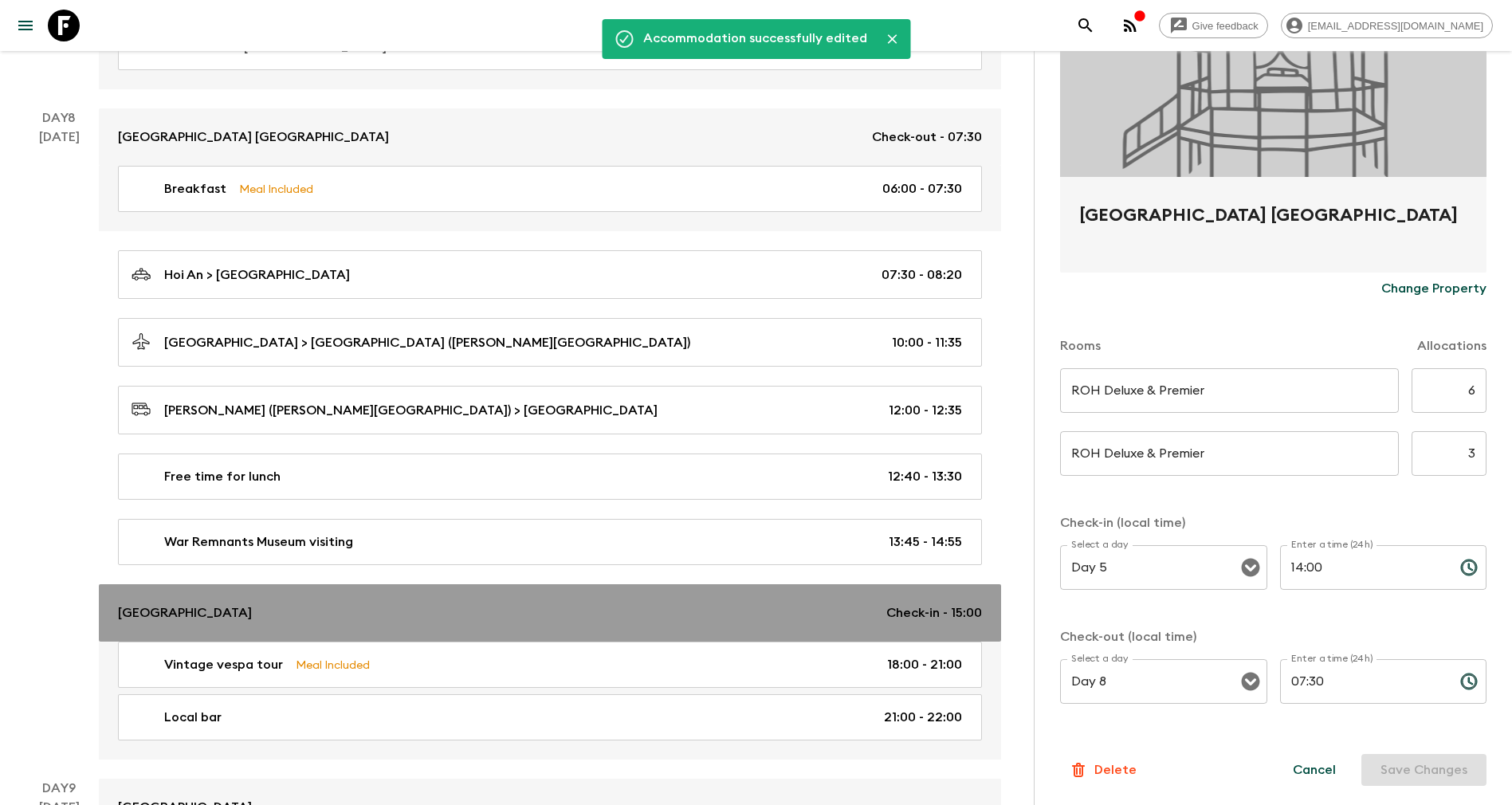
type input "Day 8"
type input "15:00"
type input "Day 10"
type input "12:00"
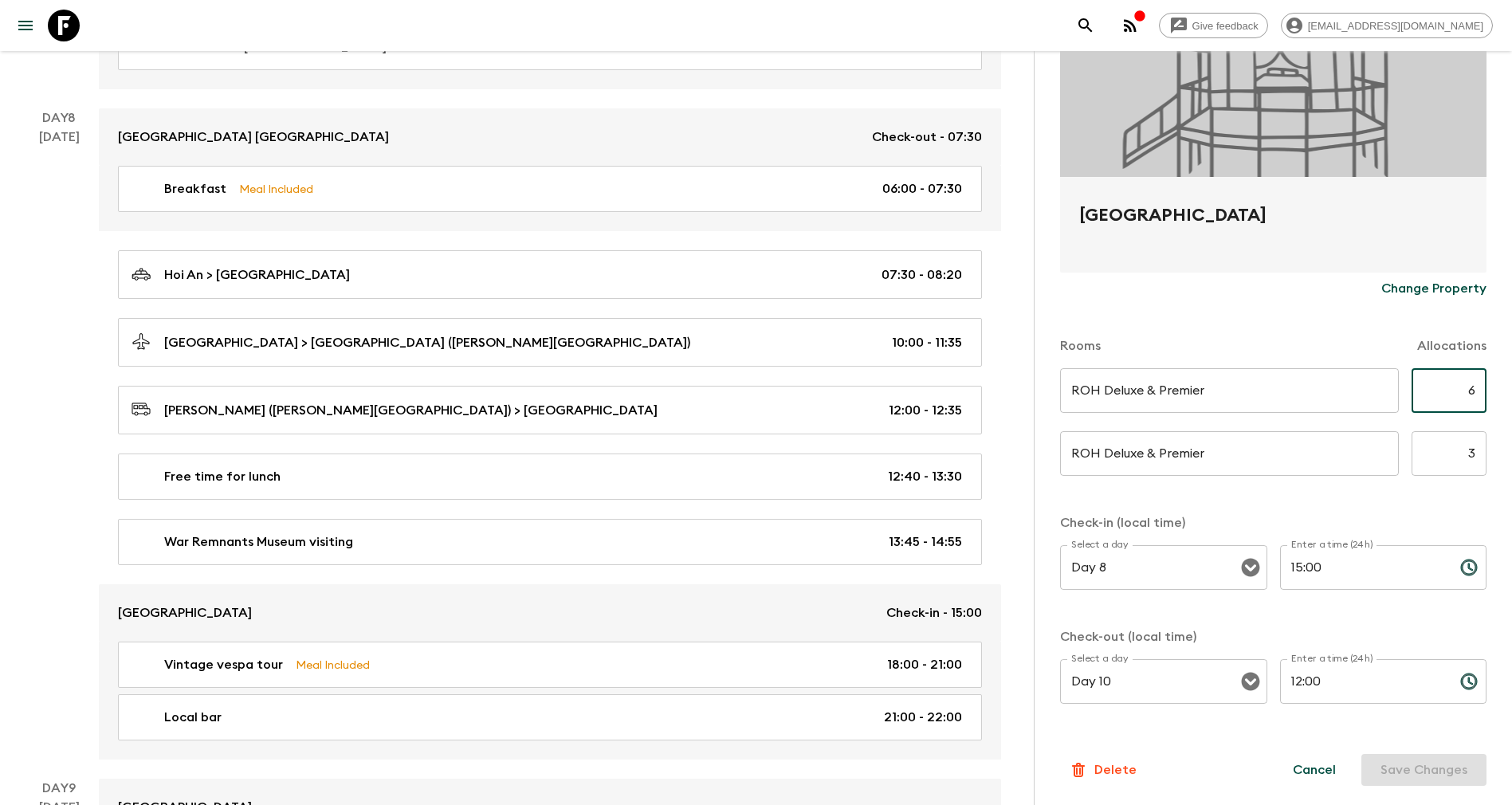
click at [1413, 389] on input "6" at bounding box center [1449, 391] width 75 height 45
type input "2"
click at [1429, 448] on input "3" at bounding box center [1449, 454] width 75 height 45
type input "8"
click at [1418, 762] on button "Save Changes" at bounding box center [1423, 770] width 125 height 32
